Goal: Information Seeking & Learning: Learn about a topic

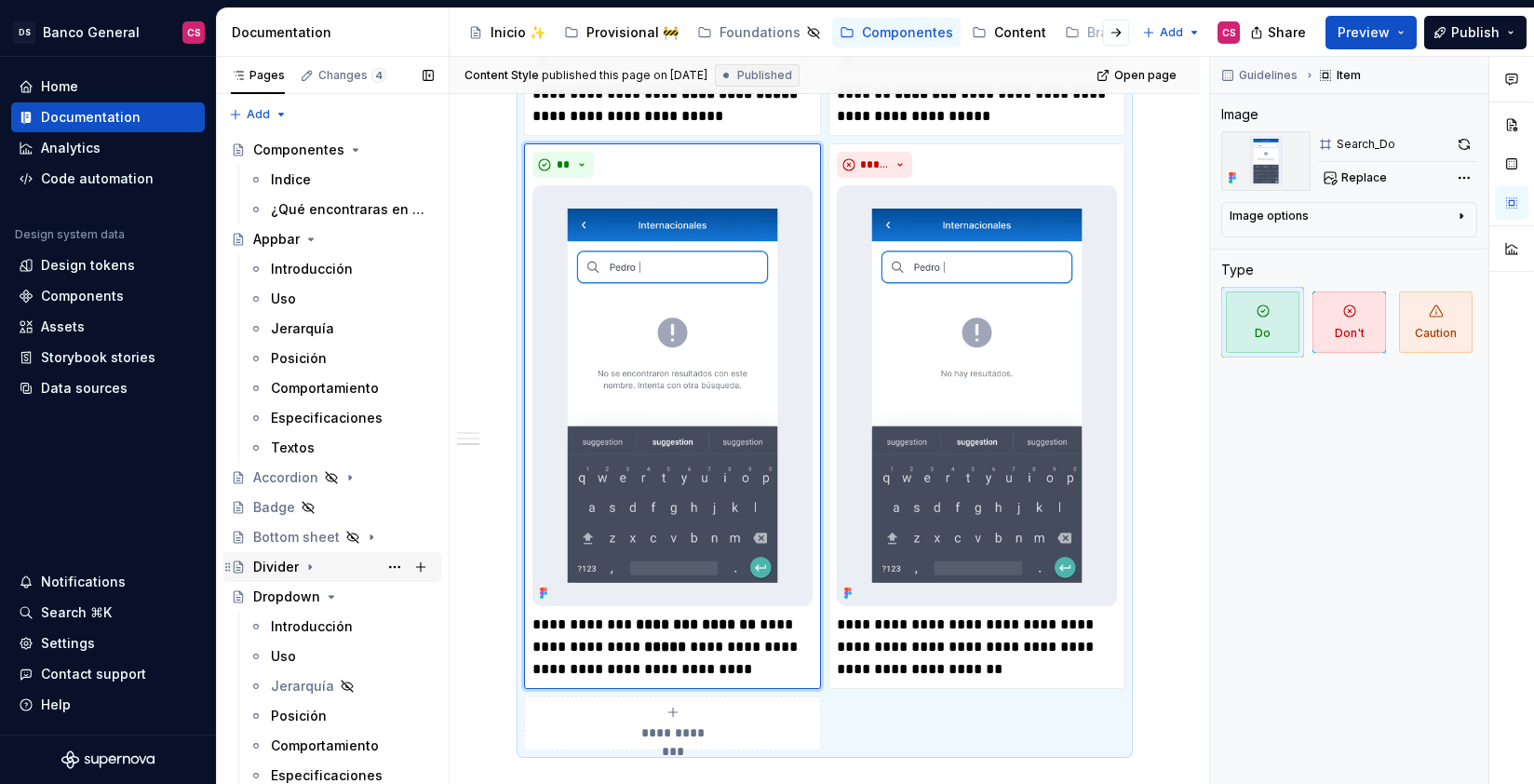
click at [270, 569] on div "Divider" at bounding box center [276, 566] width 46 height 18
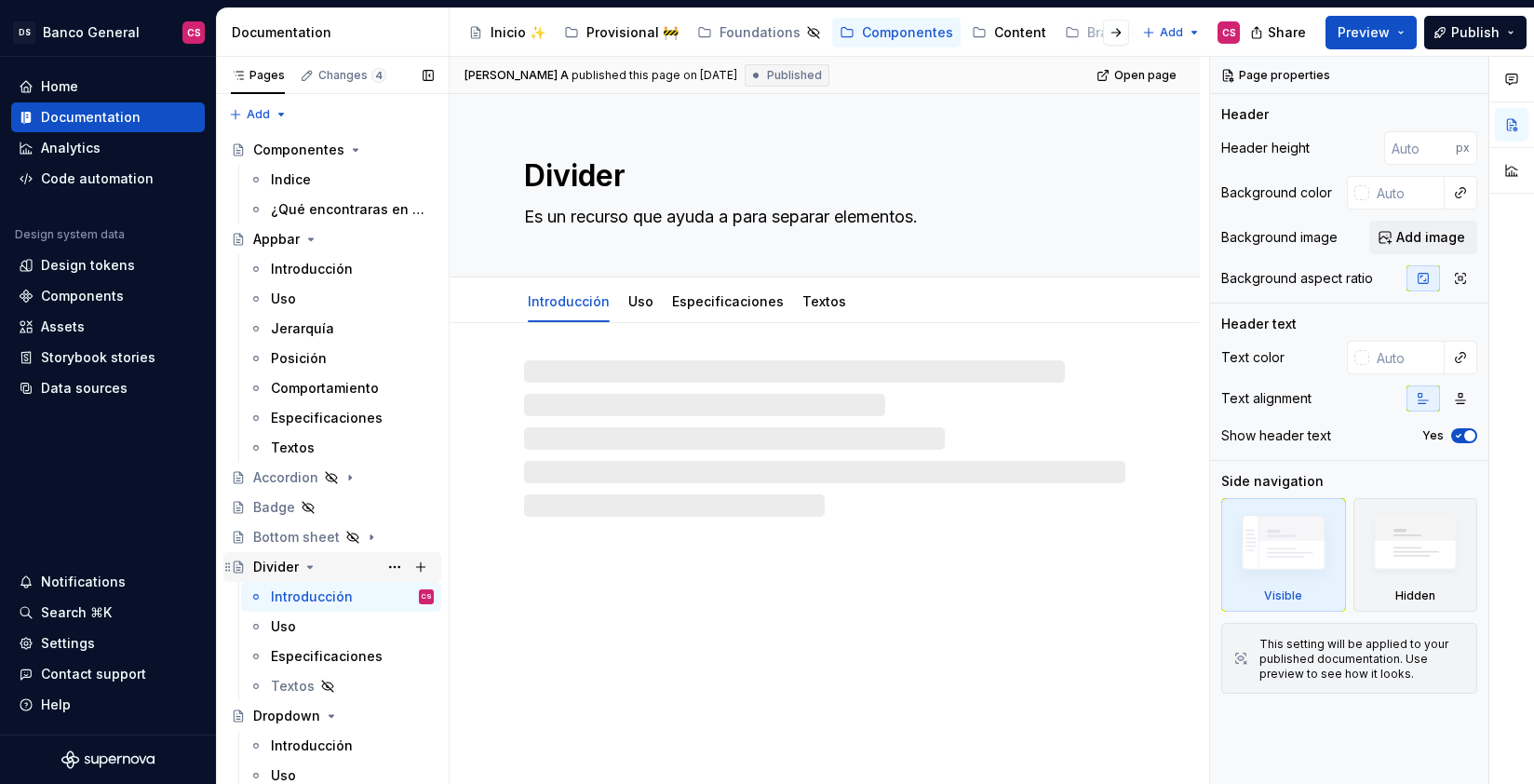
click at [303, 566] on icon "Page tree" at bounding box center [309, 566] width 15 height 15
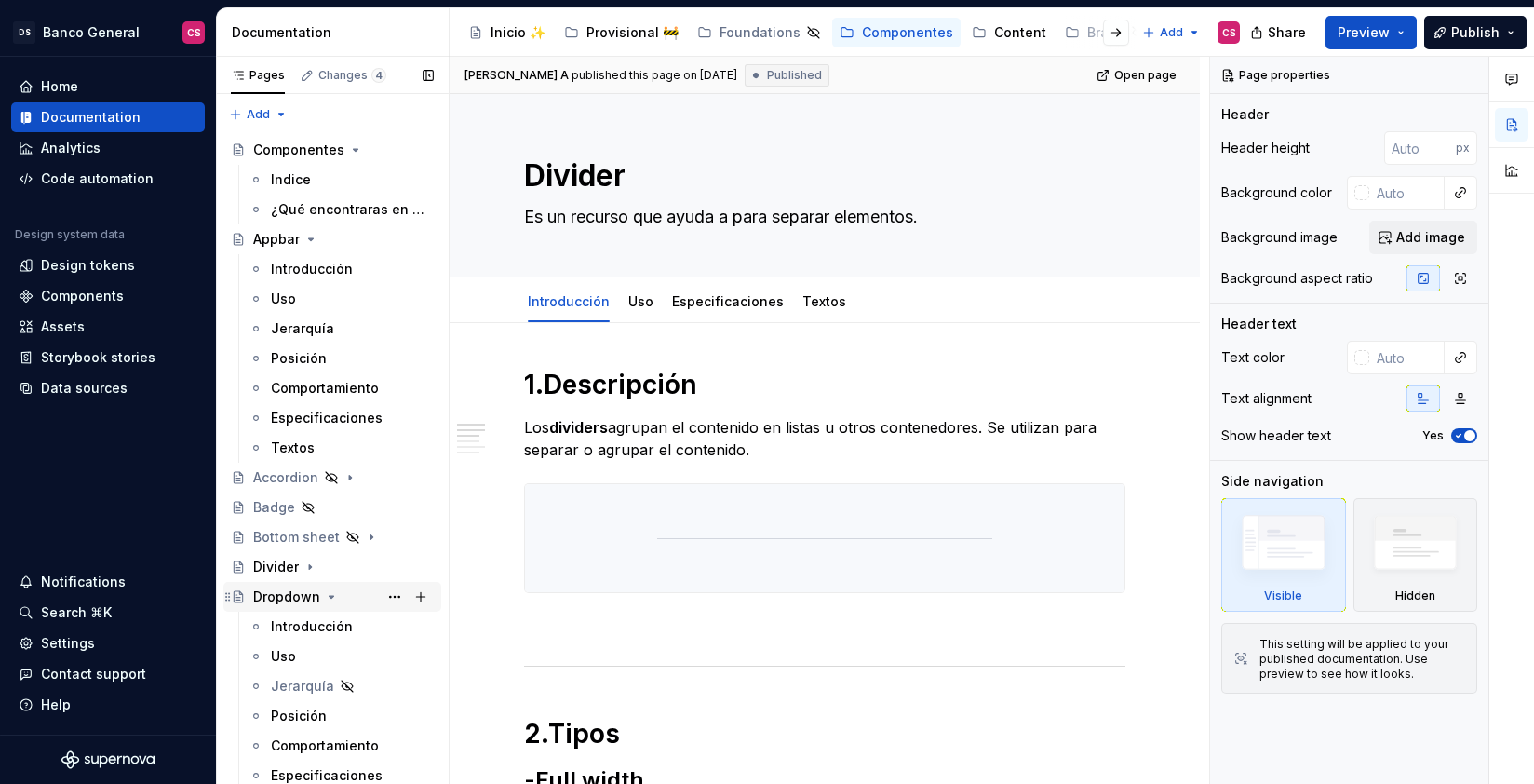
click at [329, 596] on icon "Page tree" at bounding box center [331, 597] width 5 height 2
click at [346, 628] on icon "Page tree" at bounding box center [341, 626] width 15 height 15
click at [291, 682] on icon "Page tree" at bounding box center [297, 686] width 15 height 15
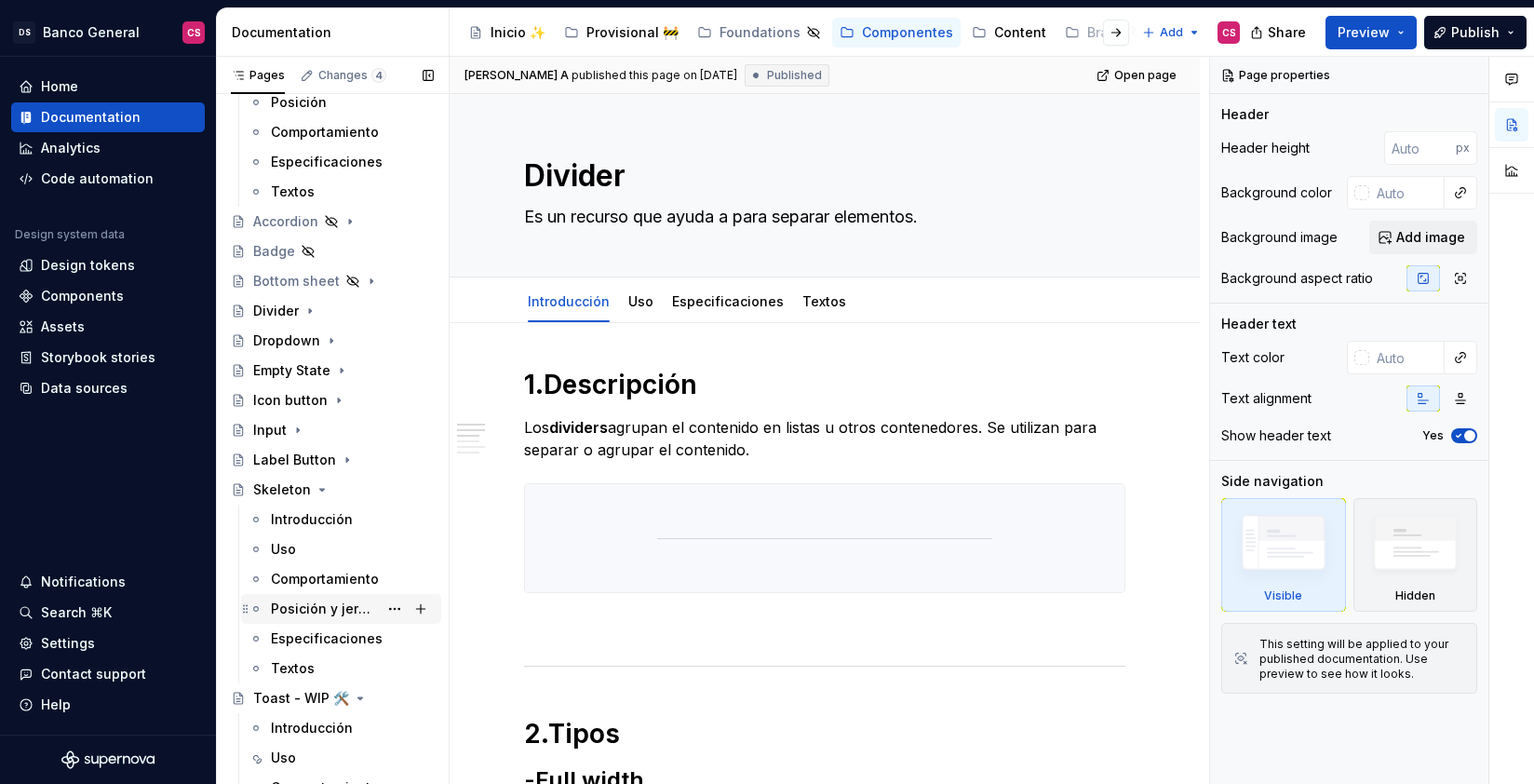
scroll to position [259, 0]
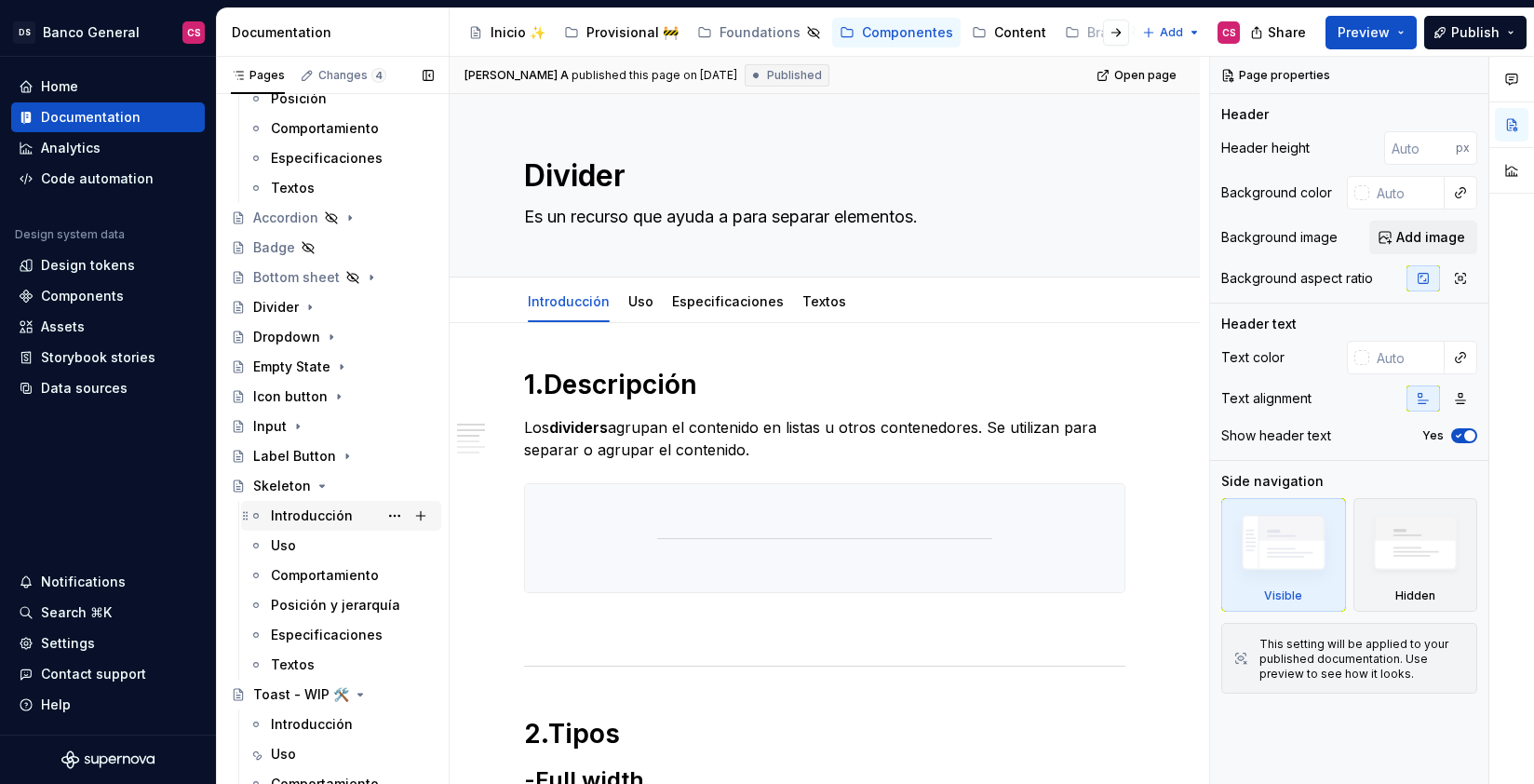
click at [318, 515] on div "Introducción" at bounding box center [312, 515] width 82 height 18
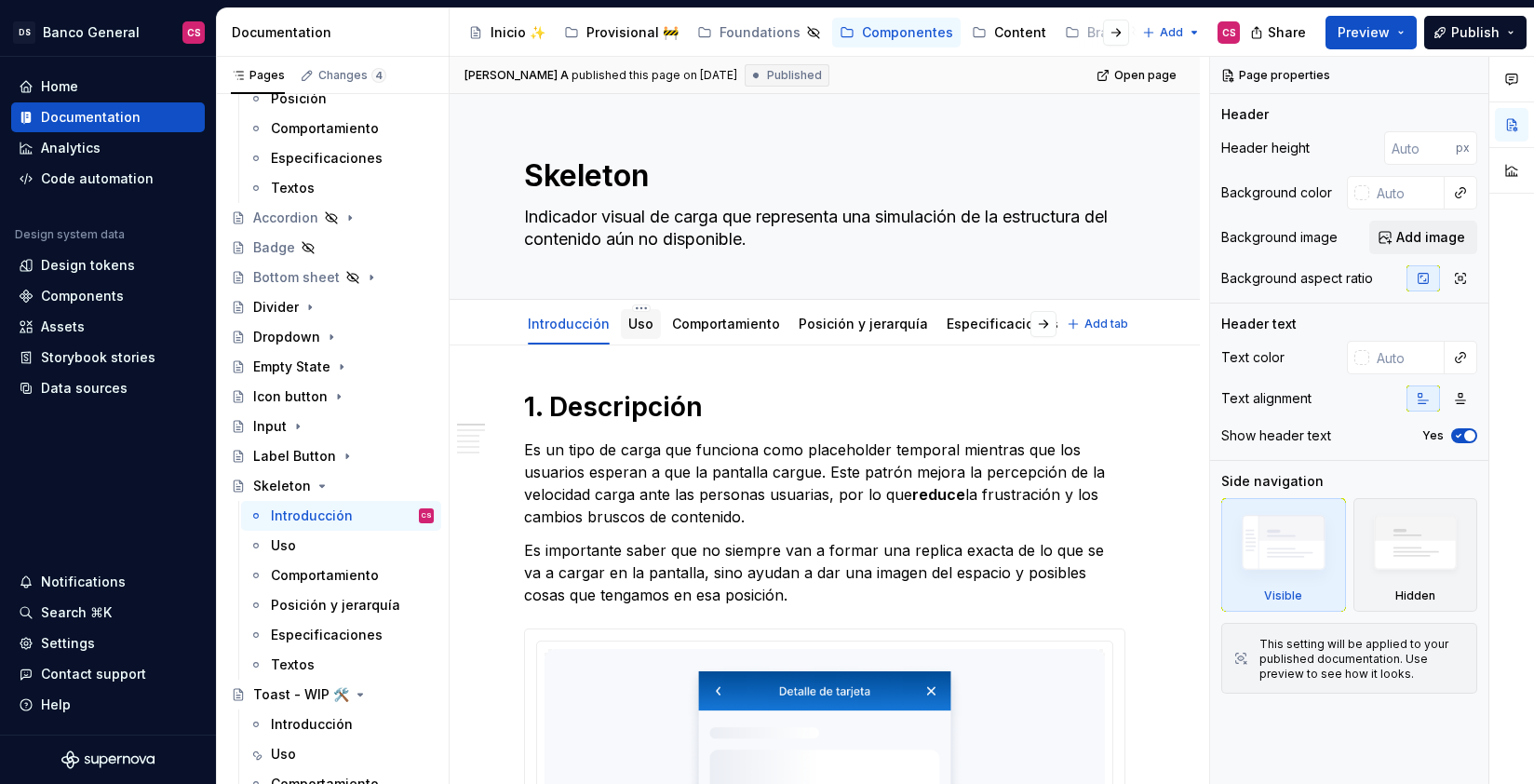
click at [631, 315] on div "Uso" at bounding box center [641, 324] width 25 height 18
click at [301, 669] on div "Textos" at bounding box center [292, 665] width 44 height 18
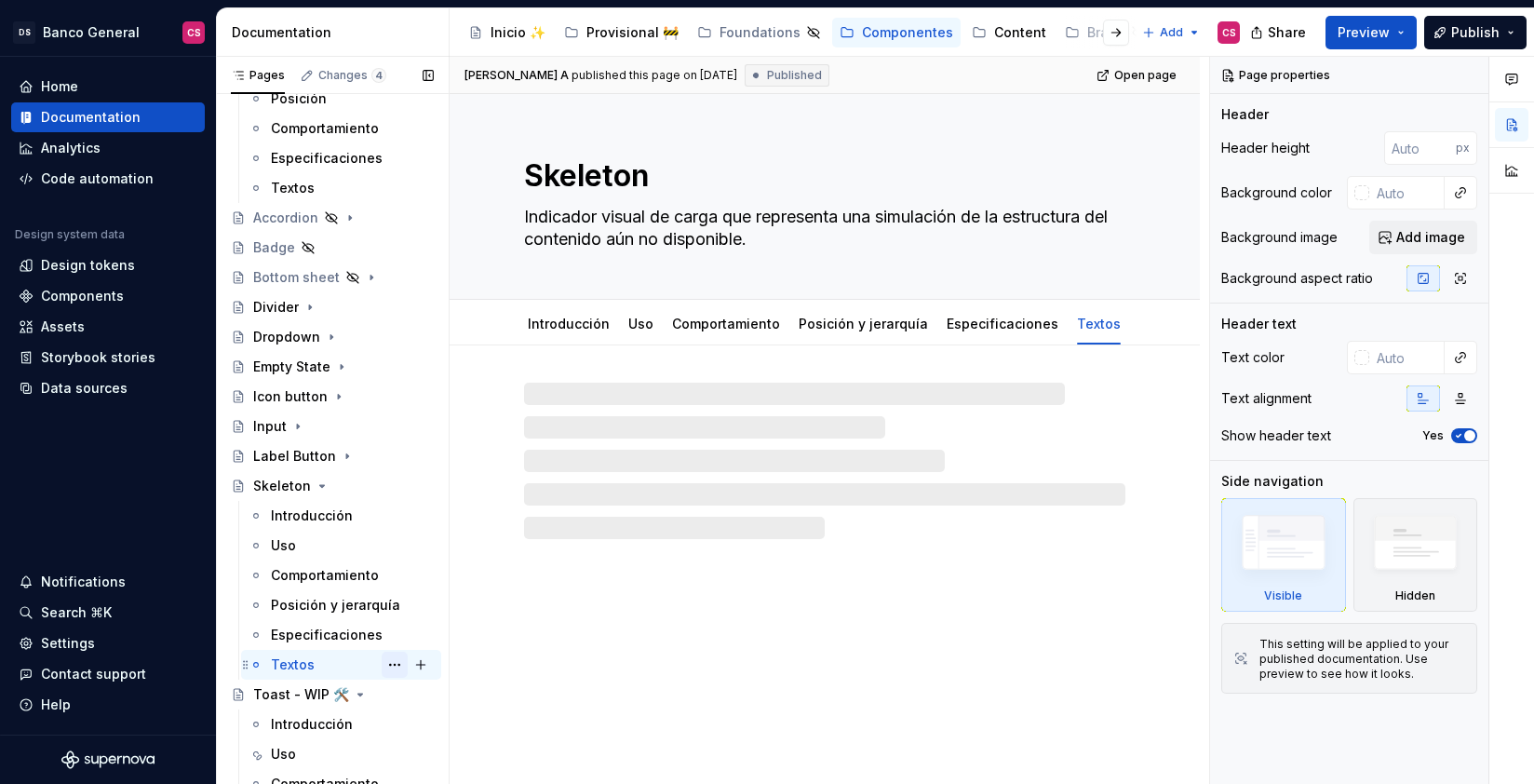
click at [384, 668] on button "Page tree" at bounding box center [394, 665] width 26 height 26
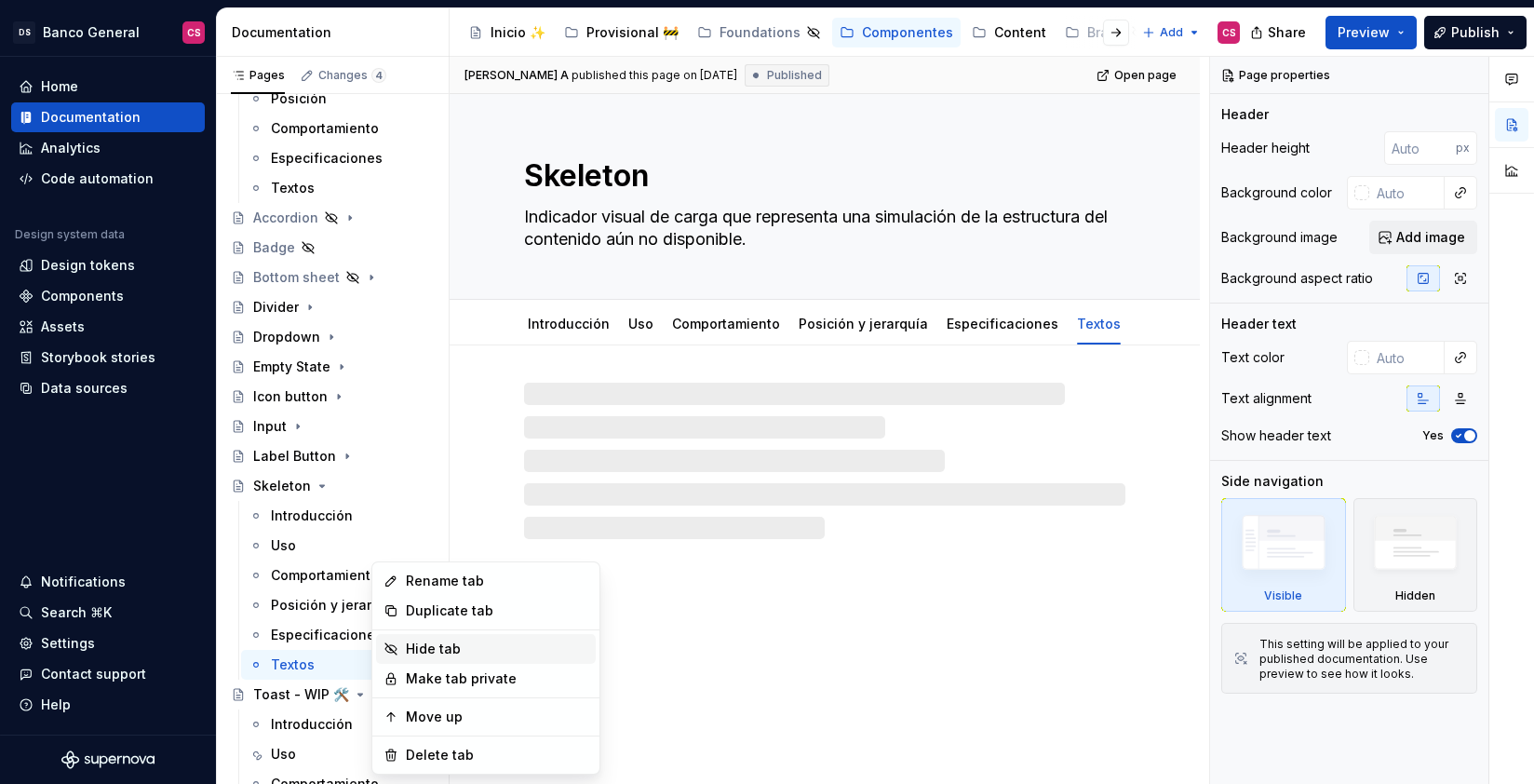
click at [450, 653] on div "Hide tab" at bounding box center [497, 648] width 183 height 18
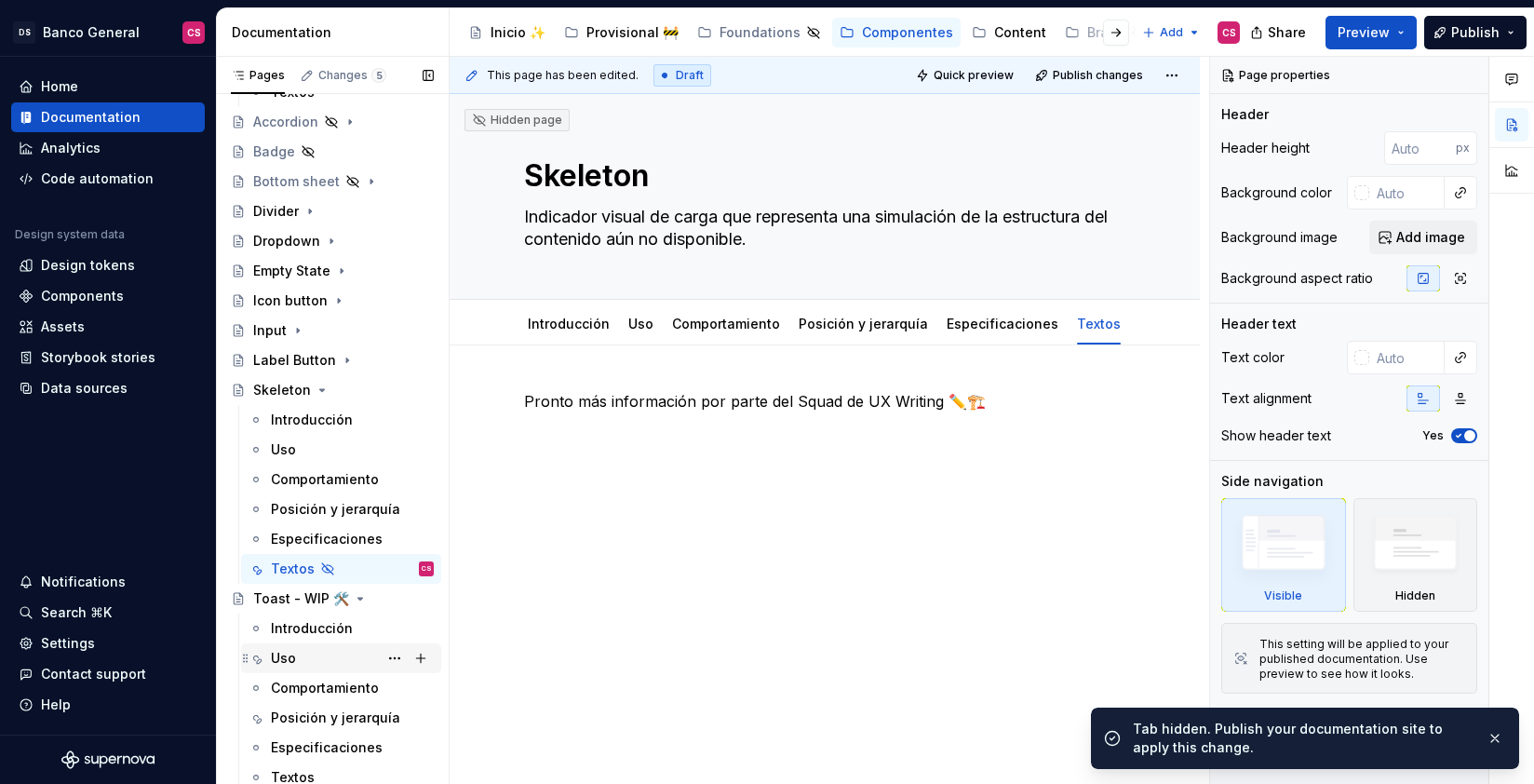
scroll to position [359, 0]
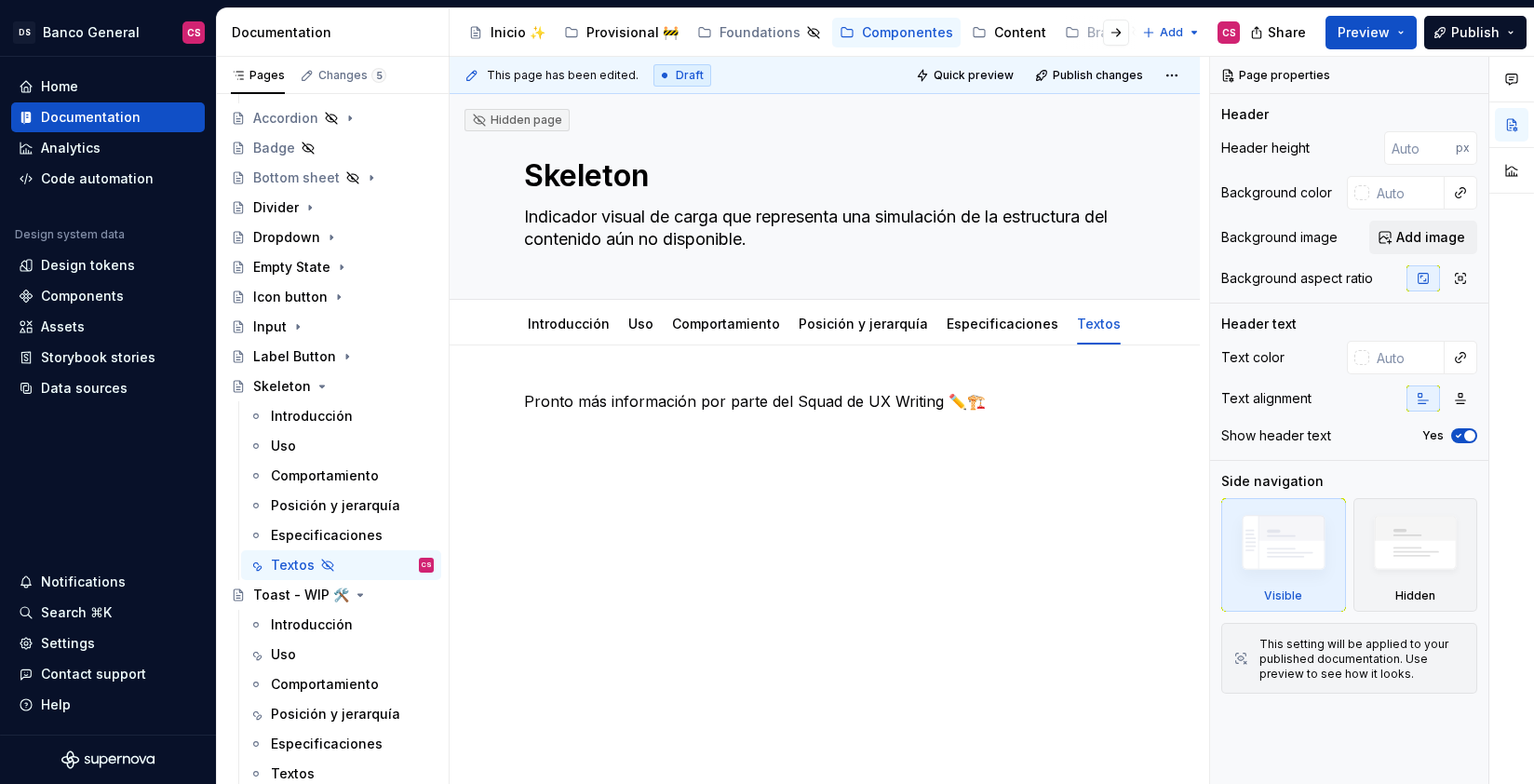
type textarea "*"
